Goal: Register for event/course

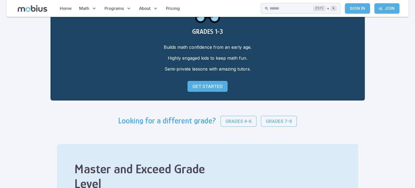
scroll to position [56, 0]
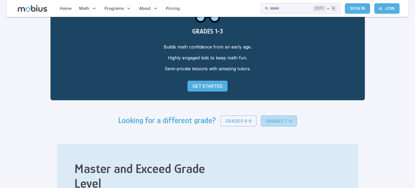
click at [268, 121] on p "Grades 7-9" at bounding box center [279, 121] width 26 height 7
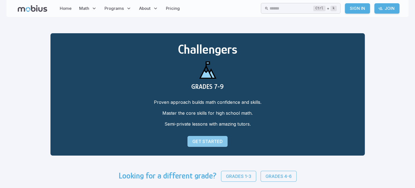
click at [204, 142] on p "Get Started" at bounding box center [207, 141] width 30 height 7
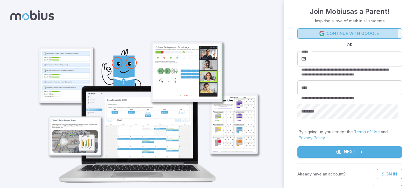
click at [336, 31] on link "Continue with Google" at bounding box center [350, 33] width 105 height 10
